Goal: Task Accomplishment & Management: Complete application form

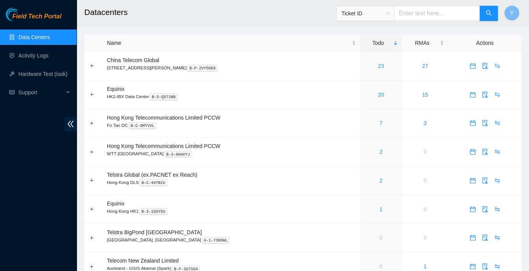
click at [517, 21] on div "Y" at bounding box center [511, 13] width 15 height 25
click at [378, 63] on link "23" at bounding box center [381, 66] width 6 height 6
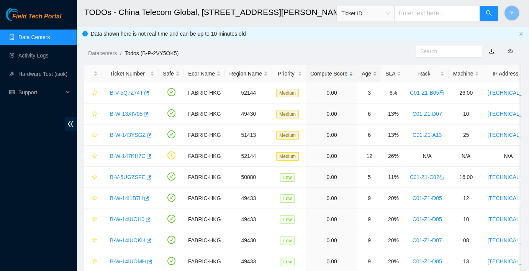
click at [361, 69] on div "Age" at bounding box center [368, 73] width 15 height 8
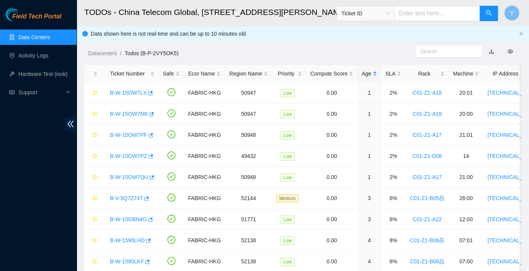
click at [363, 70] on div "Age" at bounding box center [368, 73] width 15 height 8
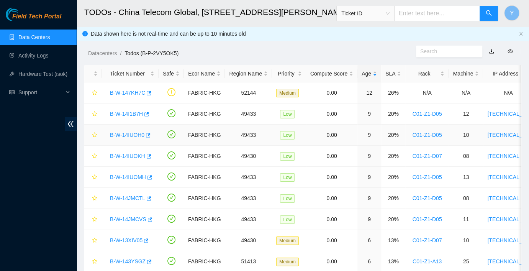
click at [137, 133] on link "B-W-14IUOH0" at bounding box center [127, 135] width 34 height 6
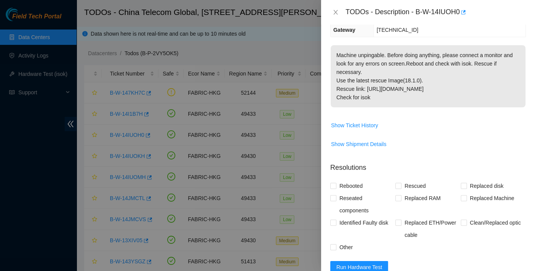
scroll to position [127, 0]
click at [361, 262] on span "Run Hardware Test" at bounding box center [360, 266] width 46 height 8
click at [350, 194] on span "Reseated components" at bounding box center [366, 203] width 59 height 25
click at [336, 194] on input "Reseated components" at bounding box center [332, 196] width 5 height 5
checkbox input "true"
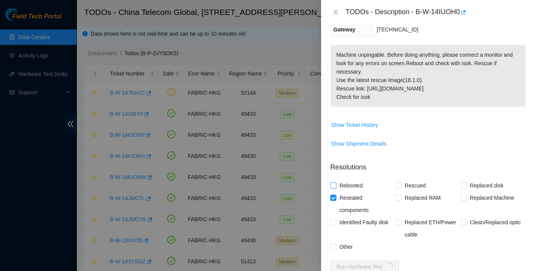
click at [349, 186] on span "Rebooted" at bounding box center [351, 185] width 29 height 12
click at [336, 186] on input "Rebooted" at bounding box center [332, 184] width 5 height 5
checkbox input "true"
click at [399, 186] on span at bounding box center [399, 185] width 6 height 6
click at [399, 186] on input "Rescued" at bounding box center [398, 184] width 5 height 5
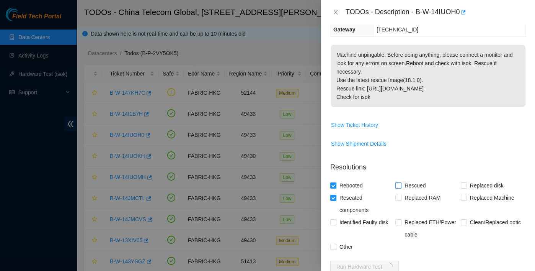
checkbox input "true"
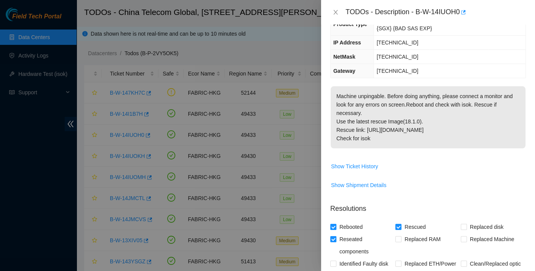
scroll to position [0, 0]
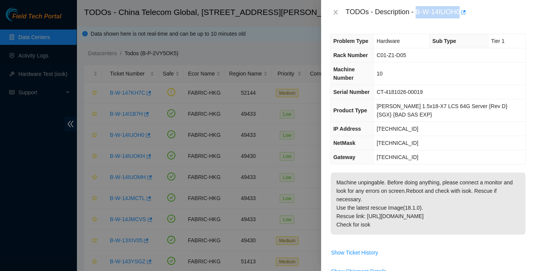
drag, startPoint x: 417, startPoint y: 11, endPoint x: 461, endPoint y: 20, distance: 45.1
click at [461, 20] on div "TODOs - Description - B-W-14IUOH0" at bounding box center [428, 12] width 214 height 25
copy div "B-W-14IUOH0"
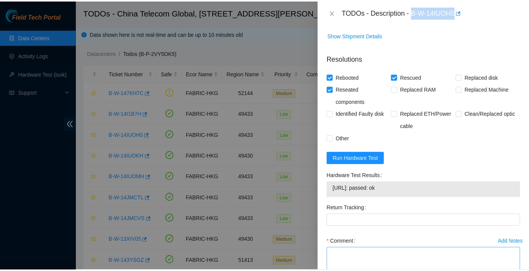
scroll to position [285, 0]
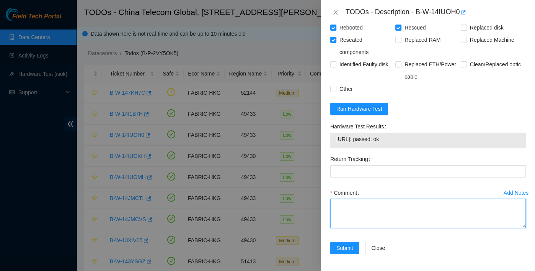
click at [359, 217] on textarea "Comment" at bounding box center [428, 213] width 196 height 29
type textarea "pass ok"
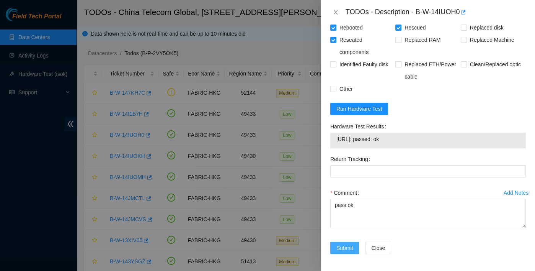
click at [350, 244] on span "Submit" at bounding box center [345, 248] width 17 height 8
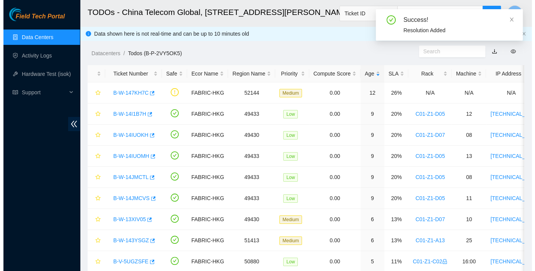
scroll to position [205, 0]
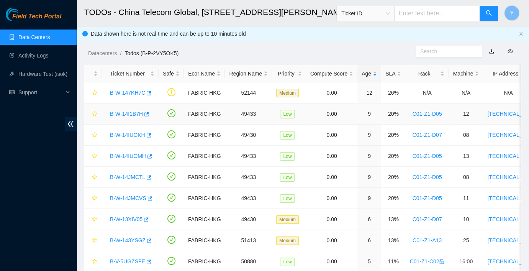
click at [130, 114] on link "B-W-14I1B7H" at bounding box center [126, 114] width 33 height 6
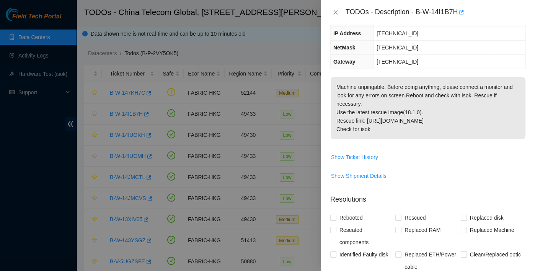
scroll to position [95, 0]
drag, startPoint x: 418, startPoint y: 11, endPoint x: 460, endPoint y: 23, distance: 43.9
click at [460, 23] on div "TODOs - Description - B-W-14I1B7H" at bounding box center [428, 12] width 214 height 25
copy div "B-W-14I1B7H"
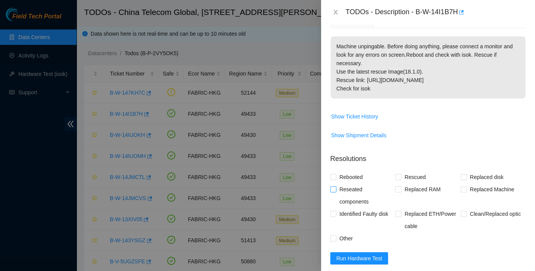
click at [340, 186] on span "Reseated components" at bounding box center [366, 195] width 59 height 25
click at [336, 186] on input "Reseated components" at bounding box center [332, 188] width 5 height 5
checkbox input "true"
click at [341, 174] on span "Rebooted" at bounding box center [351, 176] width 29 height 12
click at [336, 174] on input "Rebooted" at bounding box center [332, 175] width 5 height 5
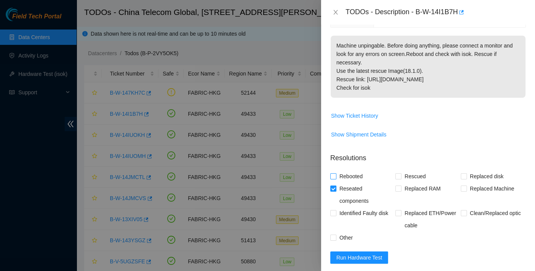
checkbox input "true"
click at [433, 170] on div "Rescued" at bounding box center [428, 176] width 65 height 12
click at [414, 173] on span "Rescued" at bounding box center [415, 176] width 27 height 12
click at [401, 173] on input "Rescued" at bounding box center [398, 175] width 5 height 5
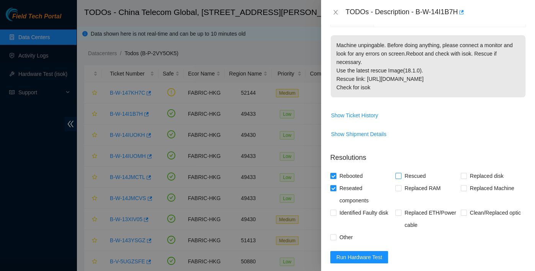
checkbox input "true"
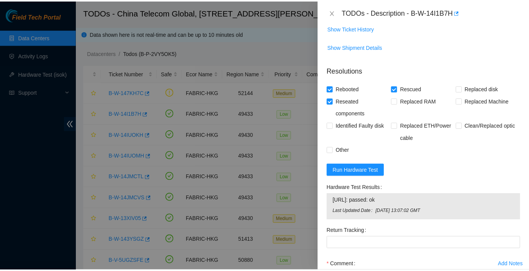
scroll to position [296, 0]
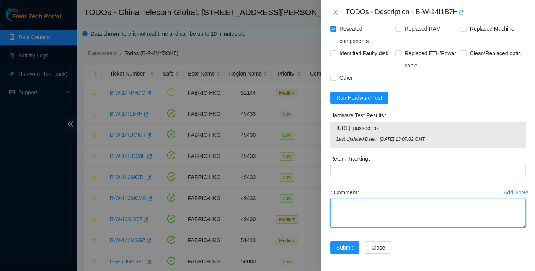
click at [378, 211] on textarea "Comment" at bounding box center [428, 212] width 196 height 29
type textarea "pass ok"
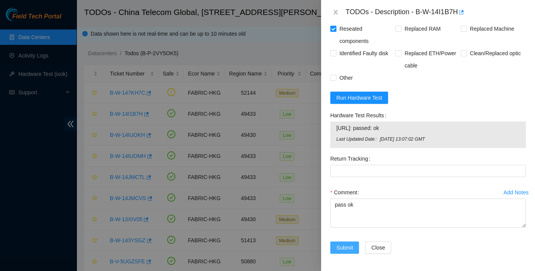
click at [341, 245] on span "Submit" at bounding box center [345, 247] width 17 height 8
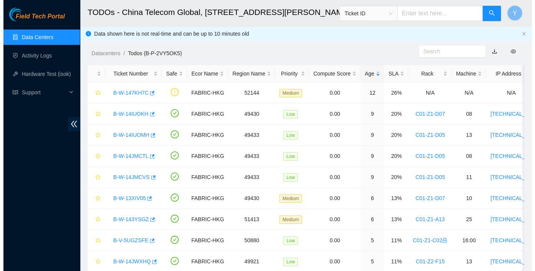
scroll to position [206, 0]
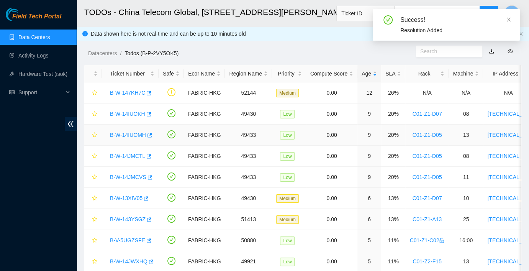
click at [131, 134] on link "B-W-14IUOMH" at bounding box center [128, 135] width 36 height 6
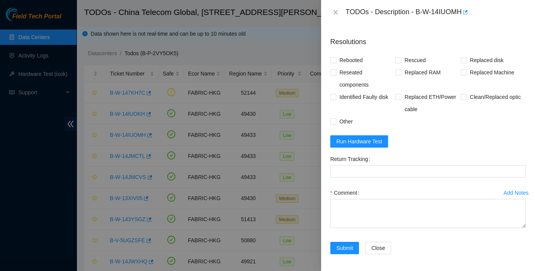
scroll to position [253, 0]
click at [354, 133] on form "Resolutions Rebooted Rescued Replaced disk Reseated components Replaced RAM Rep…" at bounding box center [428, 147] width 196 height 232
click at [356, 145] on button "Run Hardware Test" at bounding box center [359, 141] width 58 height 12
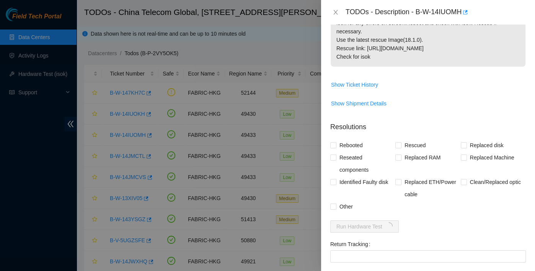
scroll to position [170, 0]
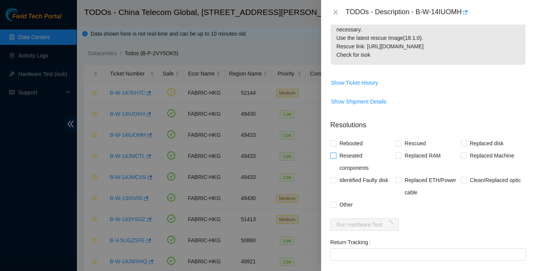
click at [354, 151] on span "Reseated components" at bounding box center [366, 161] width 59 height 25
click at [336, 152] on input "Reseated components" at bounding box center [332, 154] width 5 height 5
checkbox input "true"
click at [348, 139] on span "Rebooted" at bounding box center [351, 143] width 29 height 12
click at [336, 140] on input "Rebooted" at bounding box center [332, 142] width 5 height 5
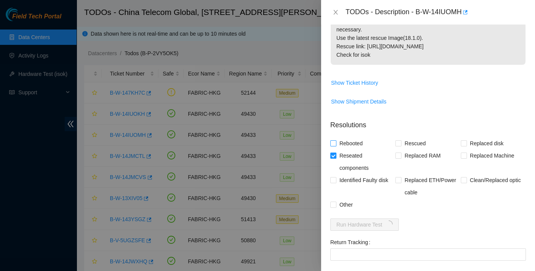
checkbox input "true"
click at [397, 142] on input "Rescued" at bounding box center [398, 142] width 5 height 5
checkbox input "true"
drag, startPoint x: 419, startPoint y: 13, endPoint x: 461, endPoint y: 18, distance: 42.7
click at [461, 18] on div "TODOs - Description - B-W-14IUOMH" at bounding box center [436, 12] width 180 height 12
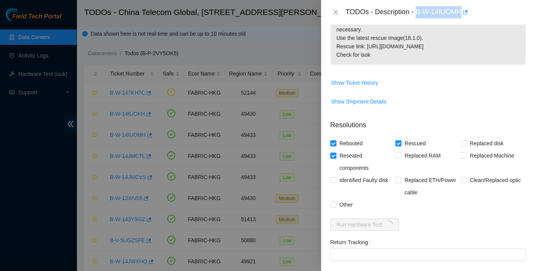
drag, startPoint x: 461, startPoint y: 18, endPoint x: 455, endPoint y: 8, distance: 11.6
copy div "B-W-14IUOMH"
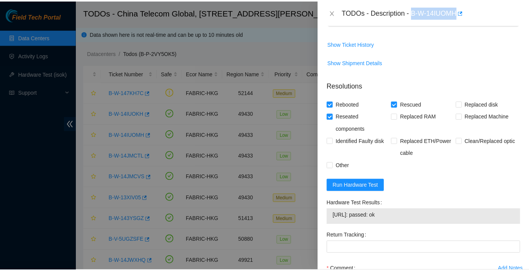
scroll to position [285, 0]
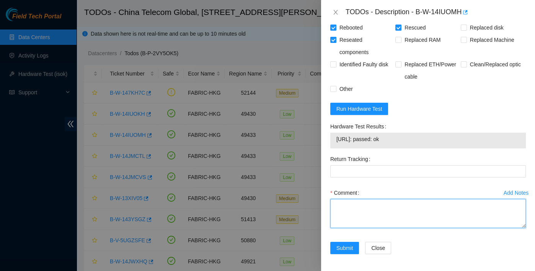
click at [360, 218] on textarea "Comment" at bounding box center [428, 213] width 196 height 29
type textarea "pass ok"
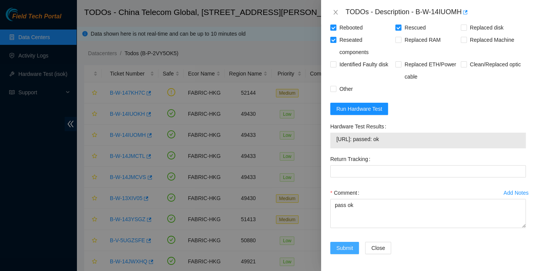
click at [345, 251] on button "Submit" at bounding box center [344, 248] width 29 height 12
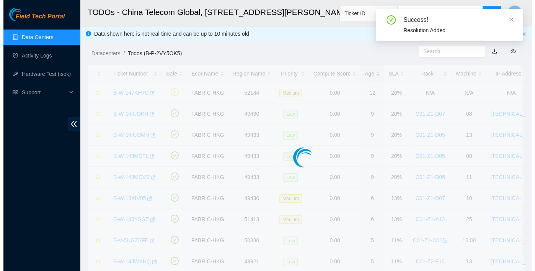
scroll to position [205, 0]
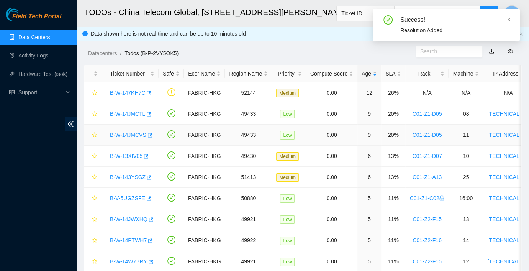
click at [127, 133] on link "B-W-14JMCVS" at bounding box center [128, 135] width 36 height 6
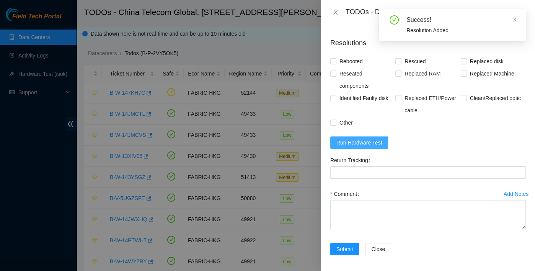
scroll to position [253, 0]
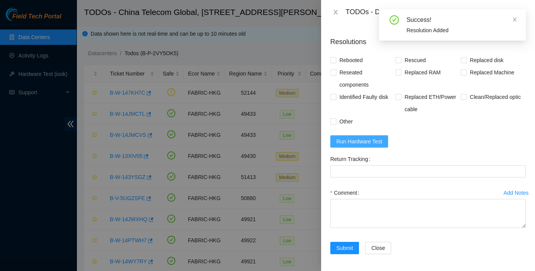
click at [355, 142] on span "Run Hardware Test" at bounding box center [360, 141] width 46 height 8
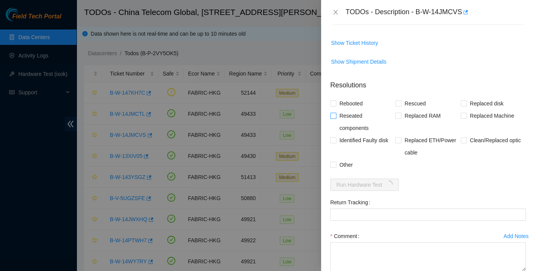
scroll to position [210, 0]
click at [343, 109] on span "Reseated components" at bounding box center [366, 121] width 59 height 25
click at [336, 112] on input "Reseated components" at bounding box center [332, 114] width 5 height 5
checkbox input "true"
click at [346, 100] on span "Rebooted" at bounding box center [351, 103] width 29 height 12
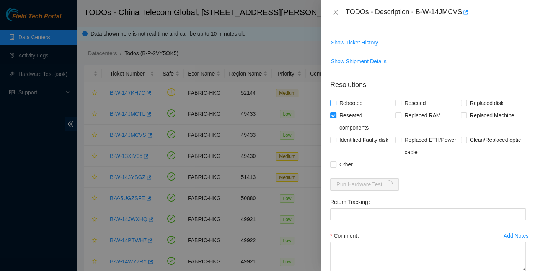
click at [336, 100] on input "Rebooted" at bounding box center [332, 102] width 5 height 5
checkbox input "true"
click at [406, 103] on span "Rescued" at bounding box center [415, 103] width 27 height 12
click at [401, 103] on input "Rescued" at bounding box center [398, 102] width 5 height 5
checkbox input "true"
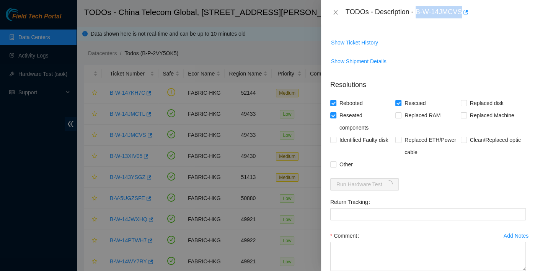
drag, startPoint x: 418, startPoint y: 8, endPoint x: 462, endPoint y: 23, distance: 46.6
click at [462, 23] on div "TODOs - Description - B-W-14JMCVS" at bounding box center [428, 12] width 214 height 25
copy div "B-W-14JMCVS"
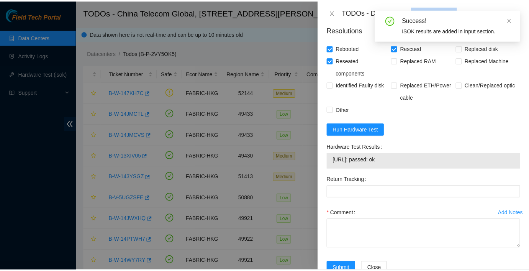
scroll to position [285, 0]
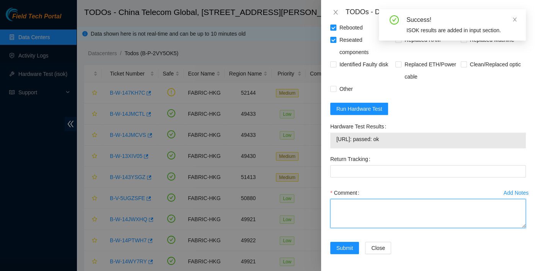
click at [353, 206] on textarea "Comment" at bounding box center [428, 213] width 196 height 29
type textarea "pass ok"
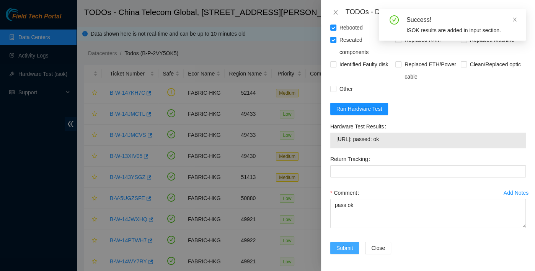
click at [352, 245] on span "Submit" at bounding box center [345, 248] width 17 height 8
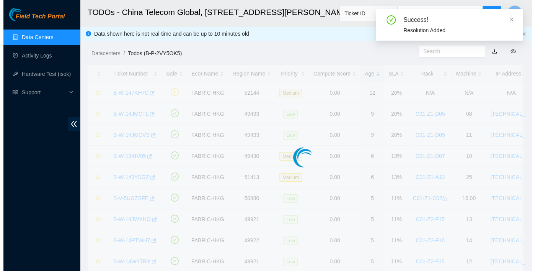
scroll to position [205, 0]
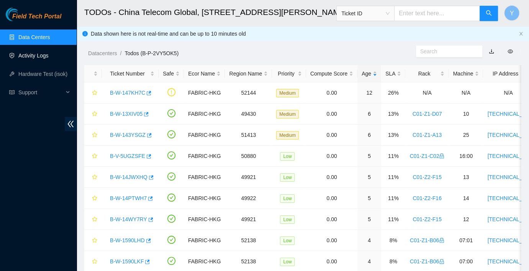
click at [23, 59] on link "Activity Logs" at bounding box center [33, 55] width 30 height 6
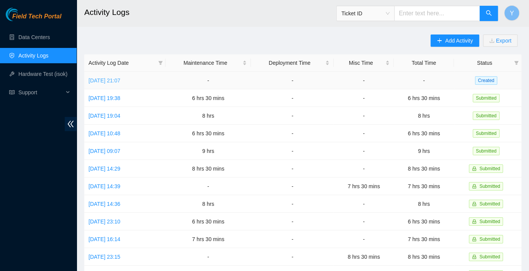
click at [120, 79] on link "[DATE] 21:07" at bounding box center [104, 80] width 32 height 6
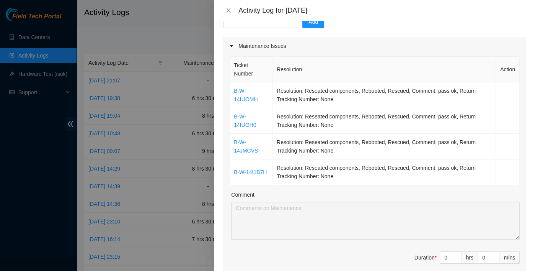
scroll to position [85, 0]
click at [257, 27] on input "text" at bounding box center [261, 21] width 76 height 12
paste input "B-V-5UJ85DB"
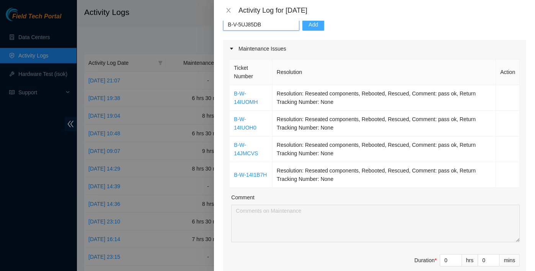
type input "B-V-5UJ85DB"
click at [302, 22] on button "Add" at bounding box center [313, 24] width 22 height 12
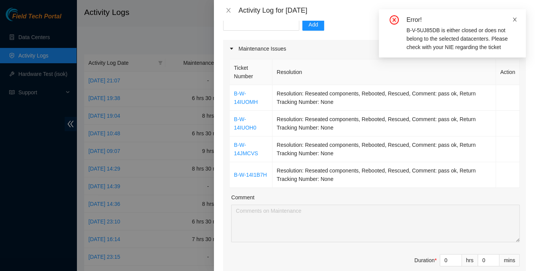
click at [517, 21] on icon "close" at bounding box center [514, 19] width 5 height 5
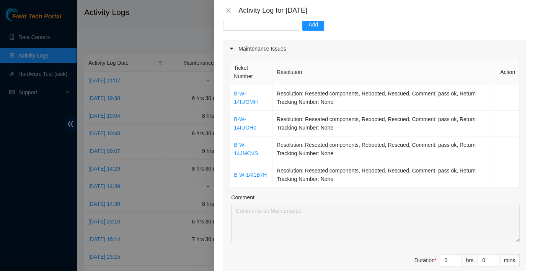
click at [260, 32] on div "Add" at bounding box center [374, 28] width 303 height 21
click at [260, 26] on input "text" at bounding box center [261, 24] width 76 height 12
paste input "B-V-5UJ85DB"
click at [228, 22] on input "B-V-5UJ85DB" at bounding box center [261, 24] width 76 height 12
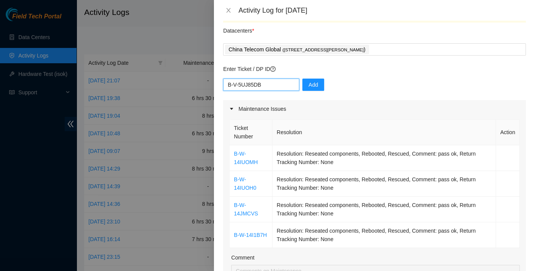
scroll to position [0, 0]
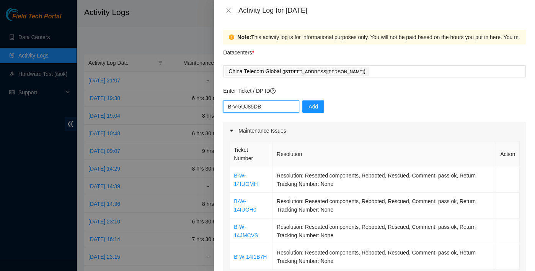
type input "B-V-5UJ85DB"
click at [265, 119] on div "B-V-5UJ85DB Add" at bounding box center [374, 110] width 303 height 21
click at [266, 111] on input "B-V-5UJ85DB" at bounding box center [261, 106] width 76 height 12
click at [324, 102] on div "B-V-5UJ85DB Add" at bounding box center [374, 110] width 303 height 21
click at [287, 110] on input "B-V-5UJ85DB" at bounding box center [261, 106] width 76 height 12
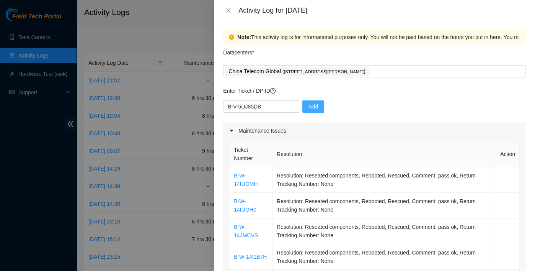
click at [302, 110] on button "Add" at bounding box center [313, 106] width 22 height 12
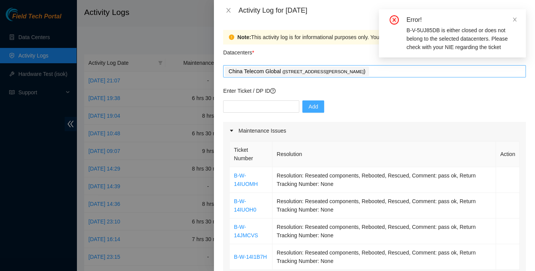
click at [441, 70] on div "China Telecom Global ( [STREET_ADDRESS][PERSON_NAME] )" at bounding box center [374, 71] width 299 height 11
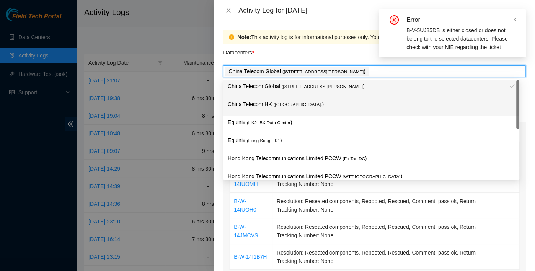
click at [320, 113] on div "China Telecom HK ( [GEOGRAPHIC_DATA] )" at bounding box center [371, 107] width 287 height 14
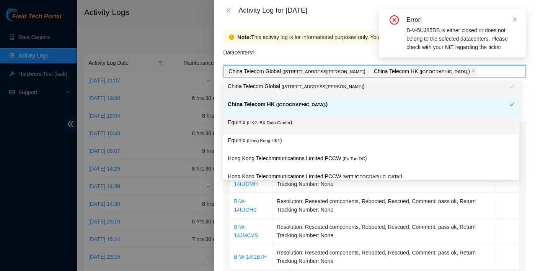
click at [311, 121] on p "Equinix ( HK2-IBX Data Center )" at bounding box center [371, 122] width 287 height 9
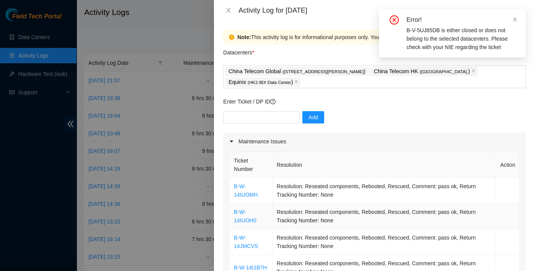
click at [414, 217] on td "Resolution: Reseated components, Rebooted, Rescued, Comment: pass ok, Return Tr…" at bounding box center [385, 216] width 224 height 26
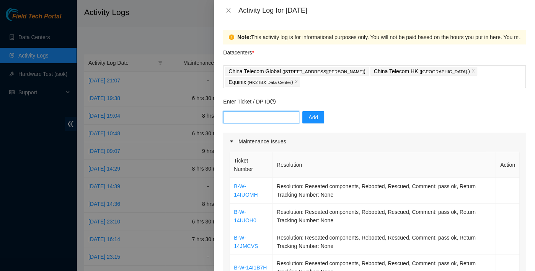
click at [272, 116] on input "text" at bounding box center [261, 117] width 76 height 12
paste input "B-V-5UJ85DB"
click at [232, 111] on input "B-V-5UJ85DB" at bounding box center [261, 117] width 76 height 12
click at [230, 115] on input "B-V-5UJ85DB" at bounding box center [261, 117] width 76 height 12
drag, startPoint x: 338, startPoint y: 235, endPoint x: 293, endPoint y: 201, distance: 56.5
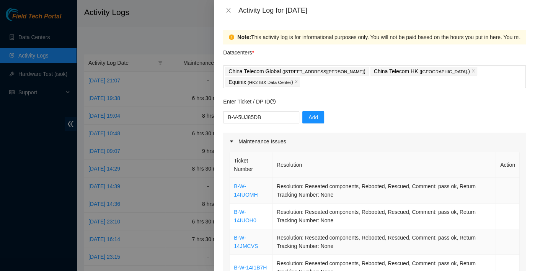
click at [338, 235] on td "Resolution: Reseated components, Rebooted, Rescued, Comment: pass ok, Return Tr…" at bounding box center [385, 242] width 224 height 26
drag, startPoint x: 267, startPoint y: 116, endPoint x: 175, endPoint y: 116, distance: 92.3
click at [175, 116] on div "Activity Log for [DATE] Note: This activity log is for informational purposes o…" at bounding box center [267, 135] width 535 height 271
paste input "B-V-5U9OJZY"
type input "B-V-5U9OJZY"
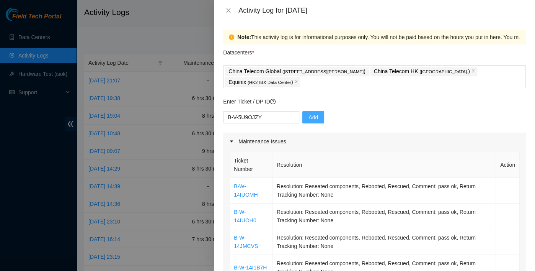
click at [309, 116] on span "Add" at bounding box center [314, 117] width 10 height 8
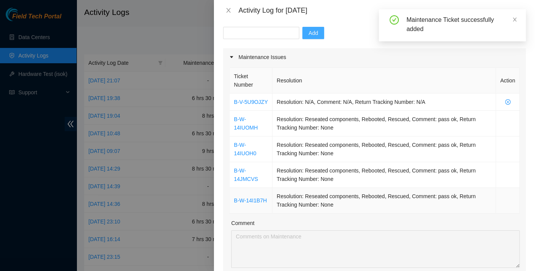
scroll to position [85, 0]
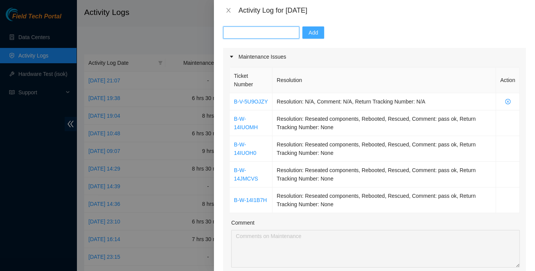
click at [261, 30] on input "text" at bounding box center [261, 32] width 76 height 12
paste input "B-W-14IUOKH"
type input "B-W-14IUOKH"
click at [314, 33] on button "Add" at bounding box center [313, 32] width 22 height 12
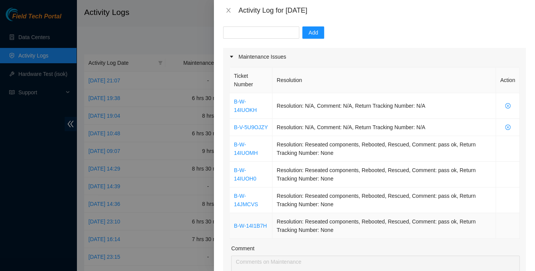
click at [302, 218] on td "Resolution: Reseated components, Rebooted, Rescued, Comment: pass ok, Return Tr…" at bounding box center [385, 226] width 224 height 26
click at [247, 45] on div "Add" at bounding box center [374, 36] width 303 height 21
click at [248, 36] on input "text" at bounding box center [261, 32] width 76 height 12
paste input "B-W-14JMCTL"
type input "B-W-14JMCTL"
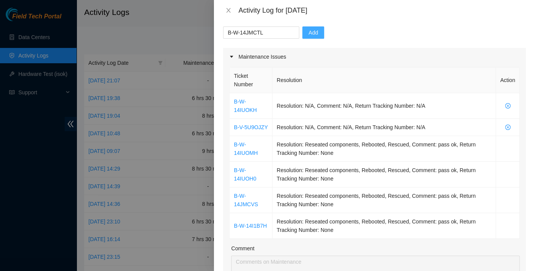
click at [302, 29] on button "Add" at bounding box center [313, 32] width 22 height 12
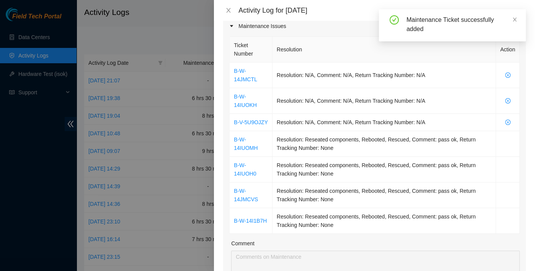
scroll to position [117, 0]
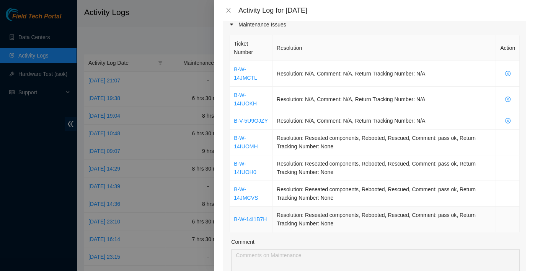
drag, startPoint x: 346, startPoint y: 213, endPoint x: 342, endPoint y: 213, distance: 4.2
click at [342, 213] on td "Resolution: Reseated components, Rebooted, Rescued, Comment: pass ok, Return Tr…" at bounding box center [385, 219] width 224 height 26
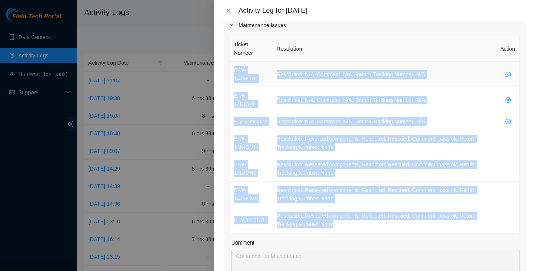
drag, startPoint x: 343, startPoint y: 228, endPoint x: 232, endPoint y: 73, distance: 191.5
click at [232, 73] on tbody "B-W-14JMCTL Resolution: N/A, Comment: N/A, Return Tracking Number: N/A B-W-14IU…" at bounding box center [375, 147] width 290 height 171
copy tbody "B-W-14JMCTL Resolution: N/A, Comment: N/A, Return Tracking Number: N/A B-W-14IU…"
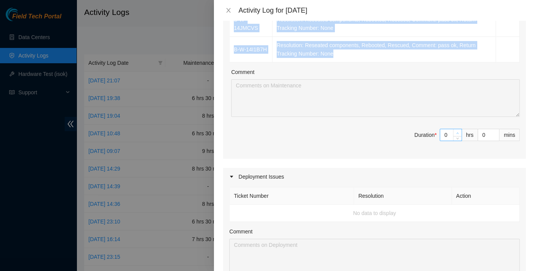
scroll to position [286, 0]
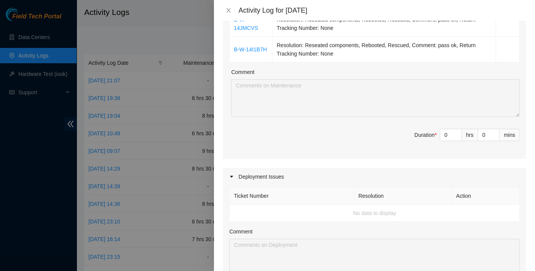
click at [445, 117] on div "Ticket Number Resolution Action B-W-14JMCTL Resolution: N/A, Comment: N/A, Retu…" at bounding box center [374, 11] width 303 height 295
drag, startPoint x: 441, startPoint y: 126, endPoint x: 401, endPoint y: 121, distance: 40.8
click at [401, 129] on span "Duration * 0 hrs 0 mins" at bounding box center [374, 139] width 291 height 21
type input "8"
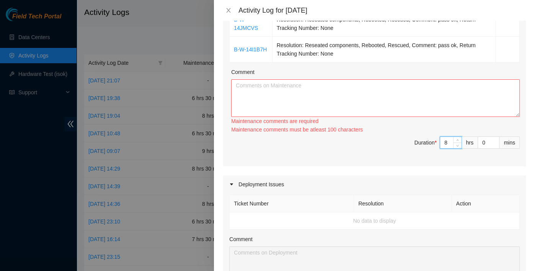
type input "8"
click at [324, 92] on textarea "Comment" at bounding box center [375, 98] width 289 height 38
paste textarea "B-W-14JMCTL Resolution: N/A, Comment: N/A, Return Tracking Number: N/A B-W-14IU…"
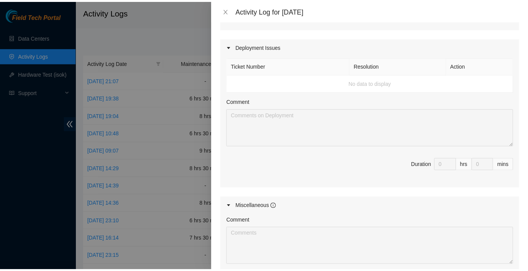
scroll to position [523, 0]
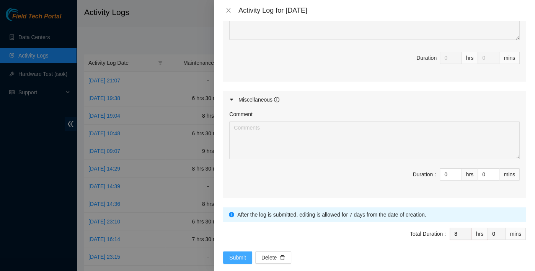
type textarea "B-W-14JMCTL Resolution: N/A, Comment: N/A, Return Tracking Number: N/A B-W-14IU…"
click at [231, 253] on span "Submit" at bounding box center [237, 257] width 17 height 8
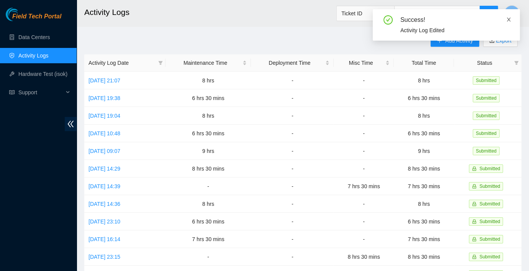
click at [510, 18] on icon "close" at bounding box center [508, 19] width 5 height 5
